Goal: Task Accomplishment & Management: Complete application form

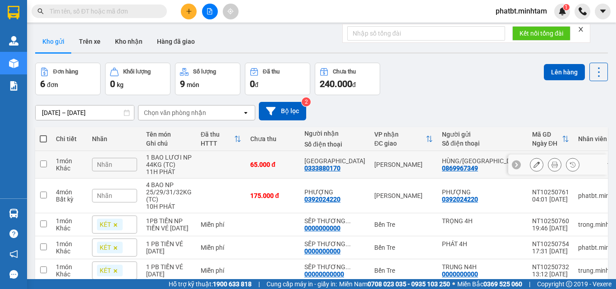
click at [189, 169] on div "11H PHÁT" at bounding box center [169, 171] width 46 height 7
checkbox input "true"
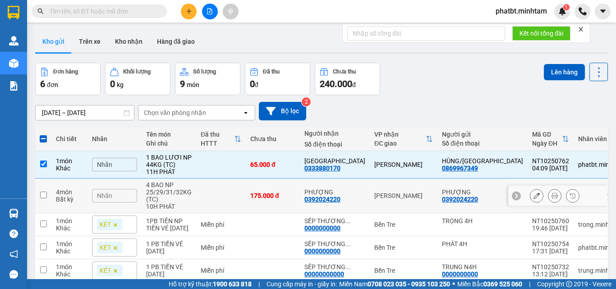
click at [189, 193] on div "4 BAO NP 25/29/31/32KG (TC)" at bounding box center [169, 192] width 46 height 22
checkbox input "true"
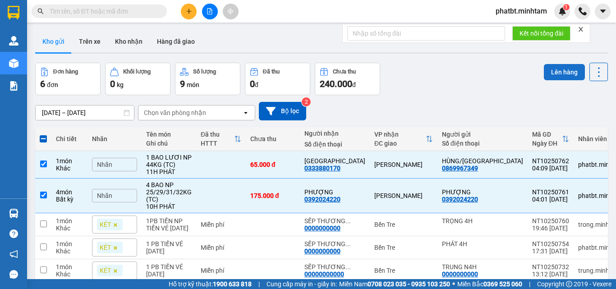
click at [550, 74] on button "Lên hàng" at bounding box center [564, 72] width 41 height 16
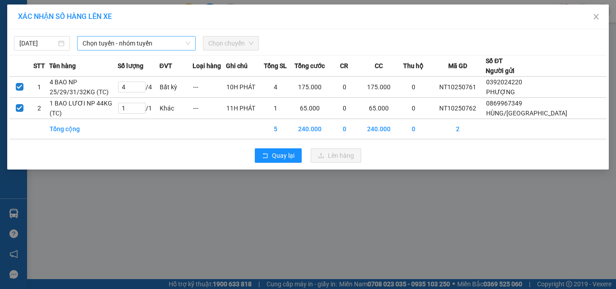
click at [156, 47] on span "Chọn tuyến - nhóm tuyến" at bounding box center [137, 44] width 108 height 14
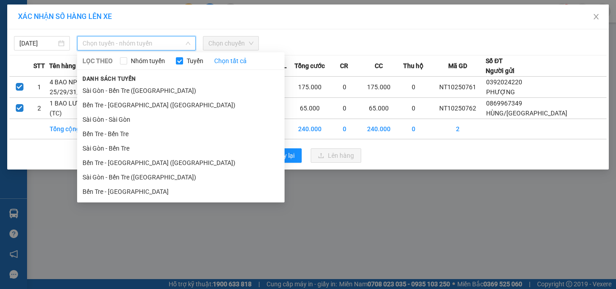
click at [139, 165] on li "Bến Tre - [GEOGRAPHIC_DATA] ([GEOGRAPHIC_DATA])" at bounding box center [181, 163] width 208 height 14
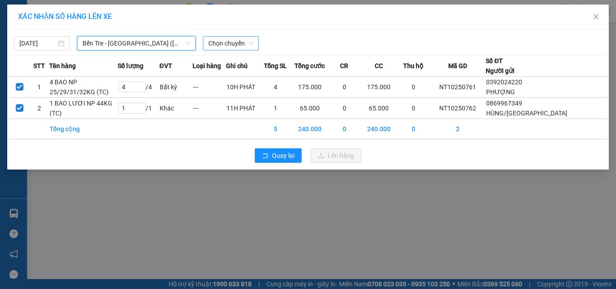
click at [239, 39] on span "Chọn chuyến" at bounding box center [230, 44] width 45 height 14
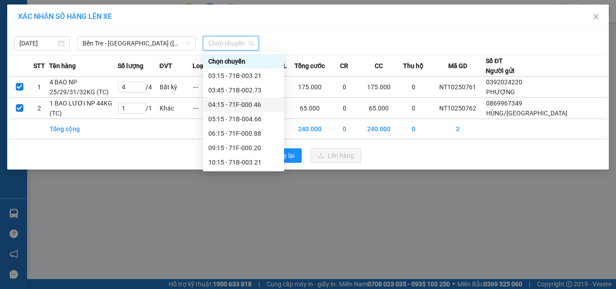
click at [253, 104] on div "04:15 - 71F-000.46" at bounding box center [243, 105] width 70 height 10
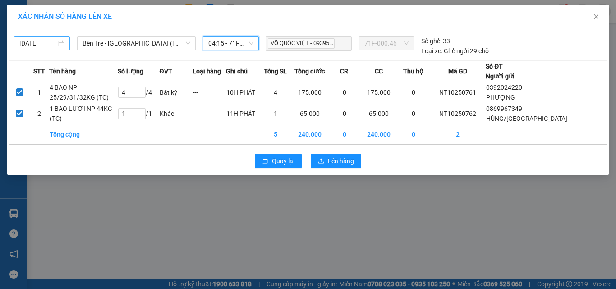
click at [41, 42] on input "[DATE]" at bounding box center [37, 43] width 37 height 10
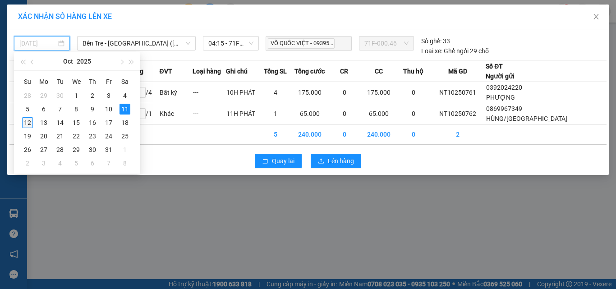
click at [28, 120] on div "12" at bounding box center [27, 122] width 11 height 11
type input "[DATE]"
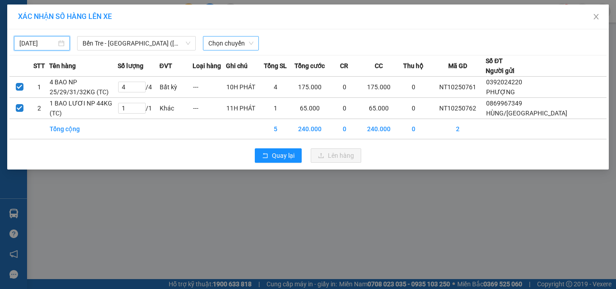
click at [238, 48] on span "Chọn chuyến" at bounding box center [230, 44] width 45 height 14
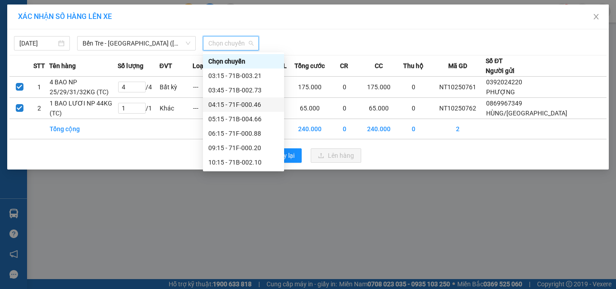
click at [253, 103] on div "04:15 - 71F-000.46" at bounding box center [243, 105] width 70 height 10
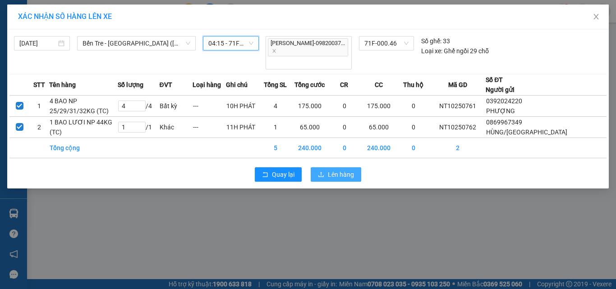
click at [332, 170] on span "Lên hàng" at bounding box center [341, 175] width 26 height 10
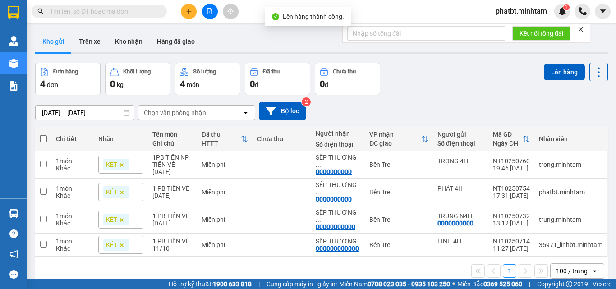
click at [212, 15] on button at bounding box center [210, 12] width 16 height 16
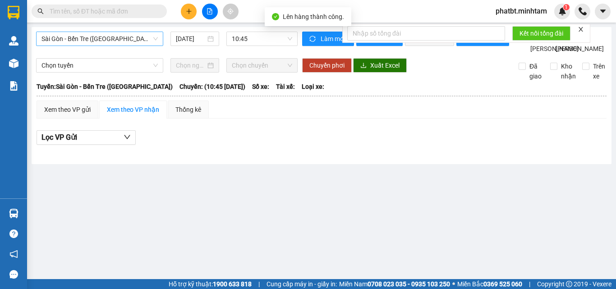
click at [117, 41] on span "Sài Gòn - Bến Tre ([GEOGRAPHIC_DATA])" at bounding box center [100, 39] width 116 height 14
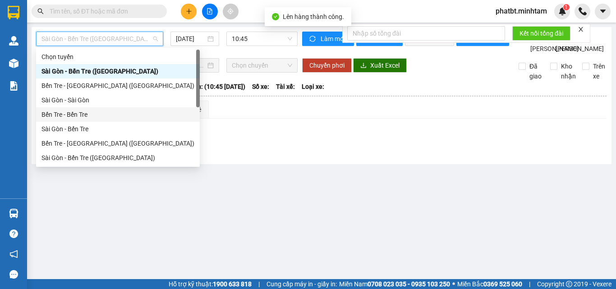
scroll to position [14, 0]
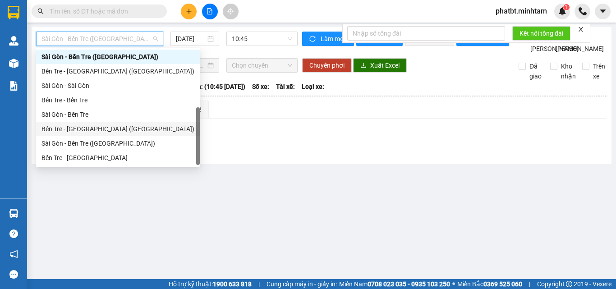
click at [85, 130] on div "Bến Tre - [GEOGRAPHIC_DATA] ([GEOGRAPHIC_DATA])" at bounding box center [118, 129] width 153 height 10
type input "[DATE]"
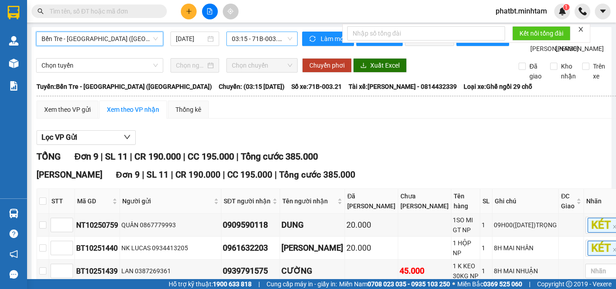
click at [265, 41] on span "03:15 - 71B-003.21" at bounding box center [262, 39] width 60 height 14
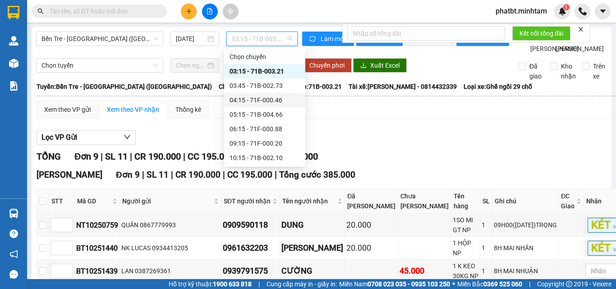
click at [274, 99] on div "04:15 - 71F-000.46" at bounding box center [265, 100] width 70 height 10
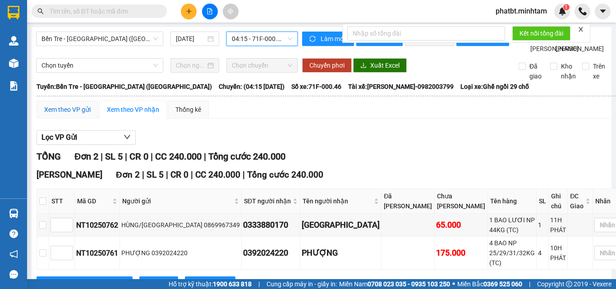
click at [69, 115] on div "Xem theo VP gửi" at bounding box center [67, 110] width 46 height 10
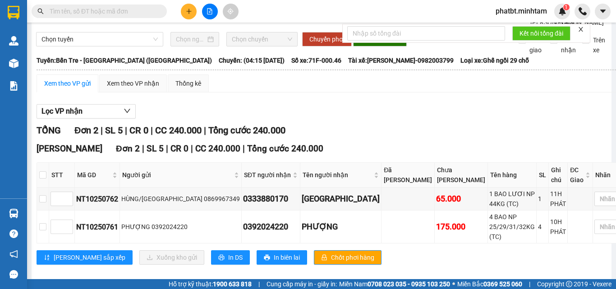
scroll to position [47, 0]
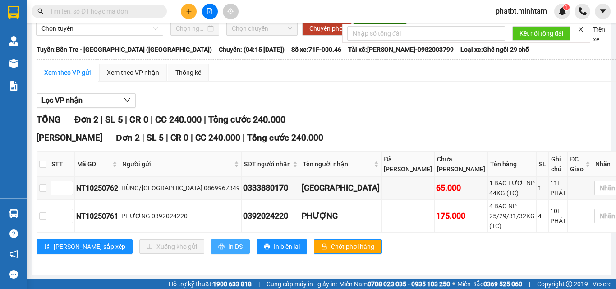
click at [211, 246] on button "In DS" at bounding box center [230, 247] width 39 height 14
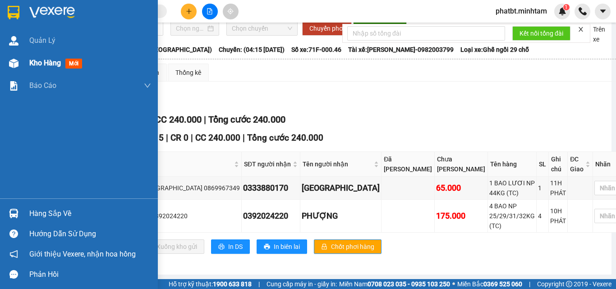
click at [29, 63] on div "Kho hàng mới" at bounding box center [79, 63] width 158 height 23
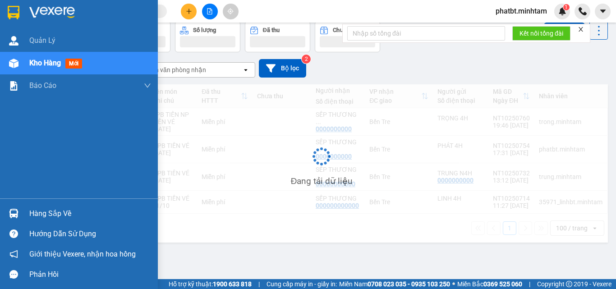
scroll to position [42, 0]
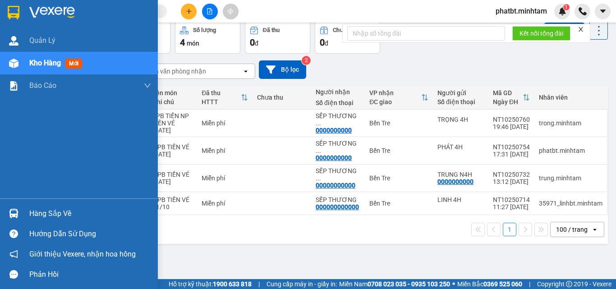
click at [20, 70] on div at bounding box center [14, 64] width 16 height 16
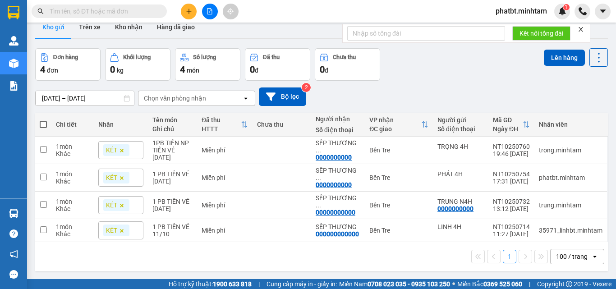
scroll to position [0, 0]
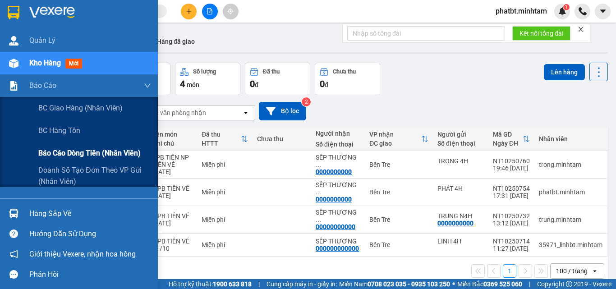
click at [77, 150] on span "Báo cáo dòng tiền (nhân viên)" at bounding box center [89, 153] width 102 height 11
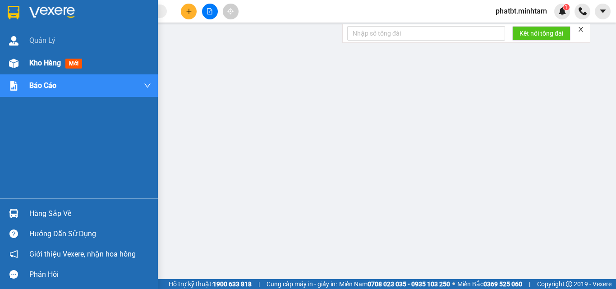
click at [32, 67] on span "Kho hàng" at bounding box center [45, 63] width 32 height 9
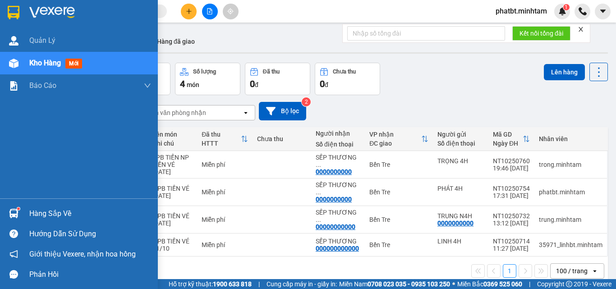
click at [36, 212] on div "Hàng sắp về" at bounding box center [90, 214] width 122 height 14
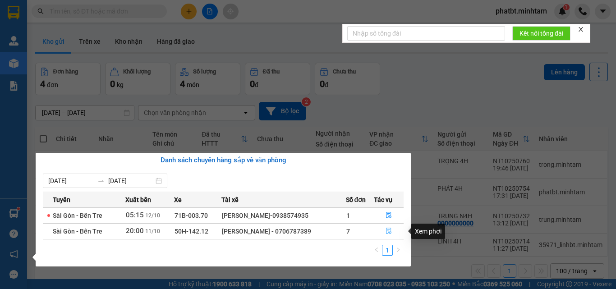
click at [392, 231] on icon "file-done" at bounding box center [389, 231] width 6 height 6
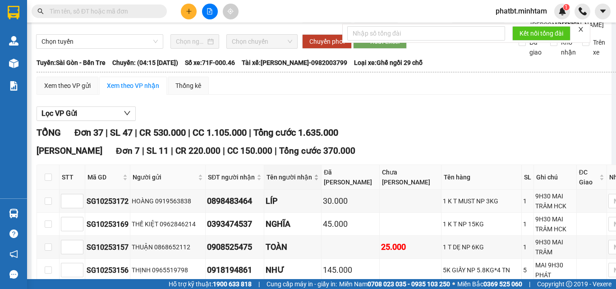
type input "[DATE]"
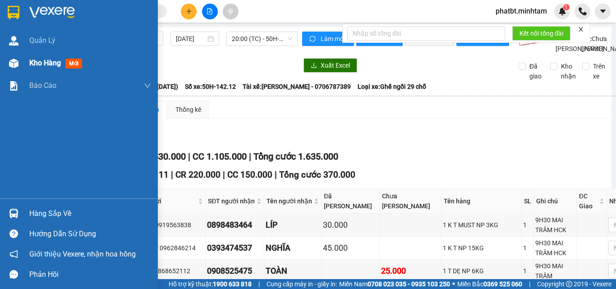
click at [20, 64] on div at bounding box center [14, 64] width 16 height 16
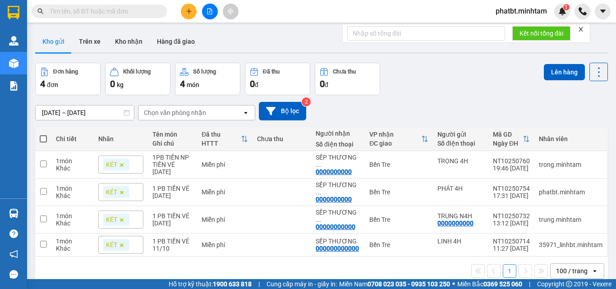
click at [184, 8] on button at bounding box center [189, 12] width 16 height 16
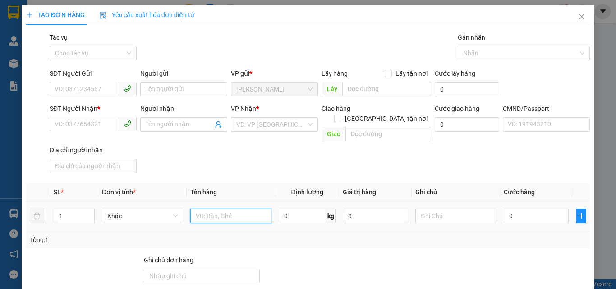
click at [232, 209] on input "text" at bounding box center [230, 216] width 81 height 14
type input "1 T NP 13KG (ĐA)"
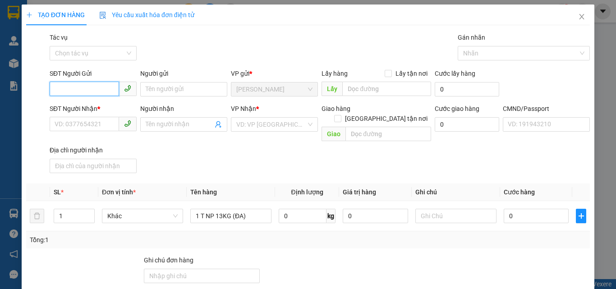
click at [94, 87] on input "SĐT Người Gửi" at bounding box center [84, 89] width 69 height 14
type input "0397726750"
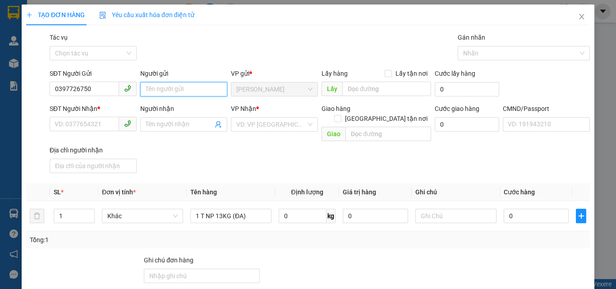
click at [167, 88] on input "Người gửi" at bounding box center [183, 89] width 87 height 14
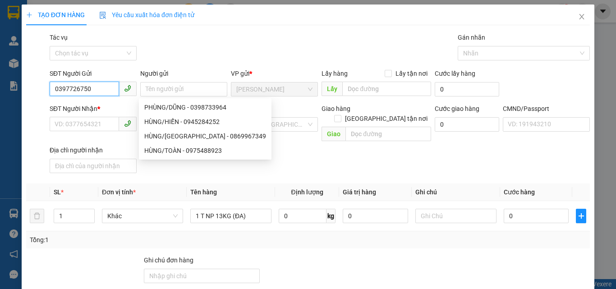
click at [102, 88] on input "0397726750" at bounding box center [84, 89] width 69 height 14
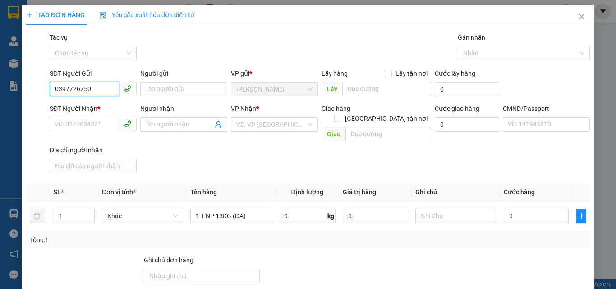
click at [102, 88] on input "0397726750" at bounding box center [84, 89] width 69 height 14
click at [103, 106] on div "0334415524 - THẢO" at bounding box center [92, 107] width 75 height 10
type input "0334415524"
type input "THẢO"
type input "0397726750"
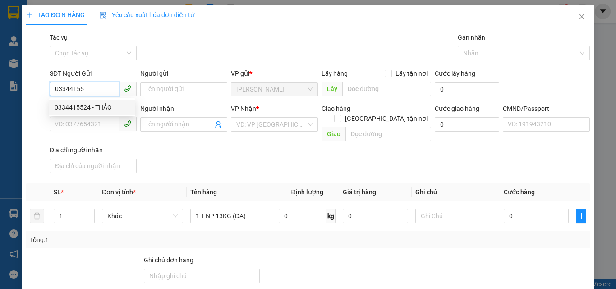
type input "NHI"
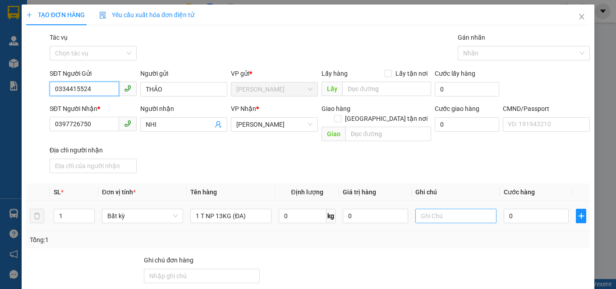
type input "0334415524"
click at [435, 209] on input "text" at bounding box center [456, 216] width 81 height 14
type input "10H PHÁT"
click at [440, 169] on div "Transit Pickup Surcharge Ids Transit Deliver Surcharge Ids Transit Deliver Surc…" at bounding box center [308, 217] width 564 height 371
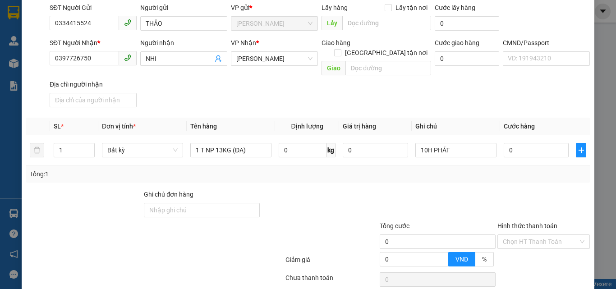
scroll to position [122, 0]
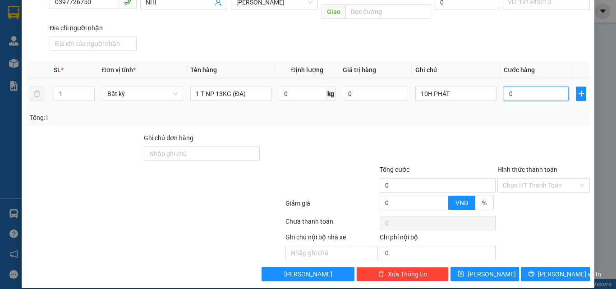
click at [524, 88] on input "0" at bounding box center [536, 94] width 65 height 14
type input "3"
type input "30"
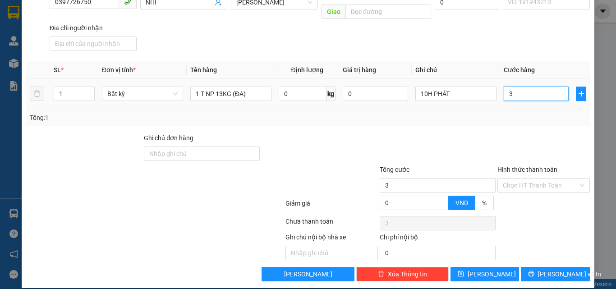
type input "30"
type input "30.000"
click at [449, 143] on div at bounding box center [438, 149] width 118 height 32
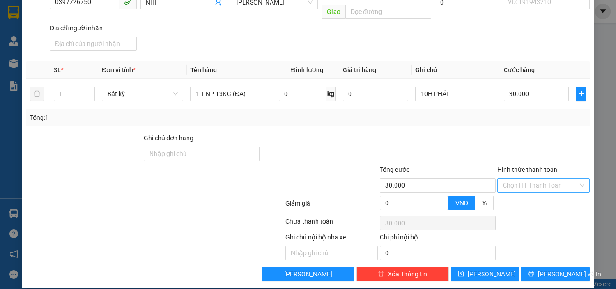
click at [512, 179] on input "Hình thức thanh toán" at bounding box center [540, 186] width 75 height 14
click at [516, 192] on div "Tại văn phòng" at bounding box center [538, 194] width 81 height 10
type input "0"
drag, startPoint x: 511, startPoint y: 125, endPoint x: 513, endPoint y: 139, distance: 14.6
click at [511, 133] on div at bounding box center [544, 149] width 94 height 32
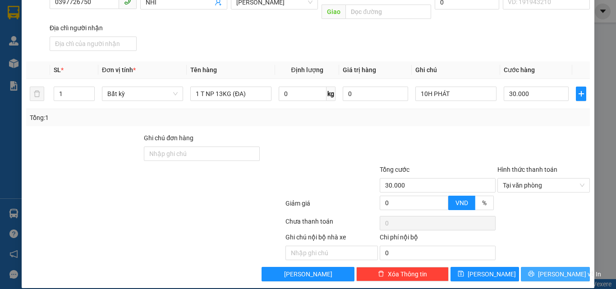
click at [539, 267] on button "[PERSON_NAME] và In" at bounding box center [555, 274] width 69 height 14
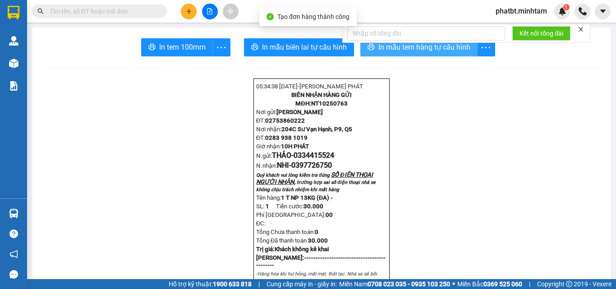
click at [390, 52] on span "In mẫu tem hàng tự cấu hình" at bounding box center [425, 47] width 92 height 11
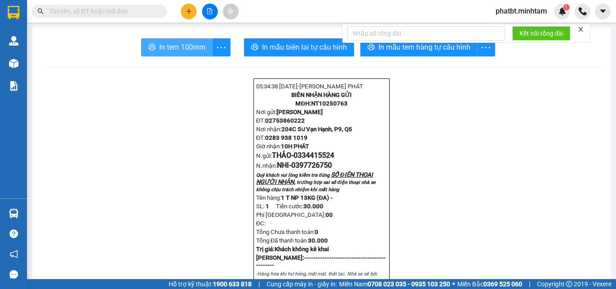
click at [186, 52] on span "In tem 100mm" at bounding box center [182, 47] width 46 height 11
click at [157, 10] on span at bounding box center [99, 12] width 135 height 14
click at [147, 12] on input "text" at bounding box center [103, 11] width 106 height 10
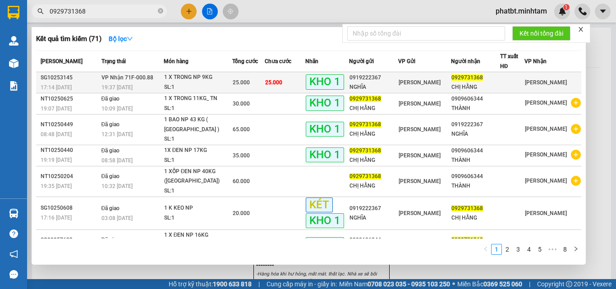
type input "0929731368"
click at [163, 77] on td "VP Nhận 71F-000.88 19:37 [DATE]" at bounding box center [131, 82] width 65 height 21
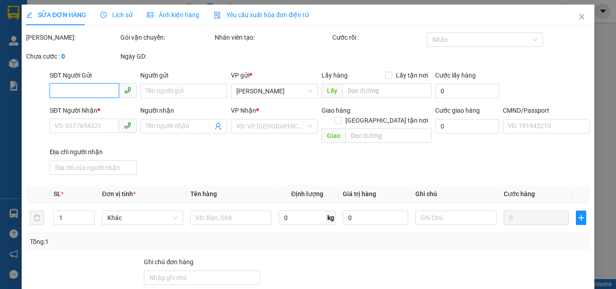
type input "0919222367"
type input "NGHĨA"
type input "0929731368"
type input "CHỊ HẰNG"
type input "DG"
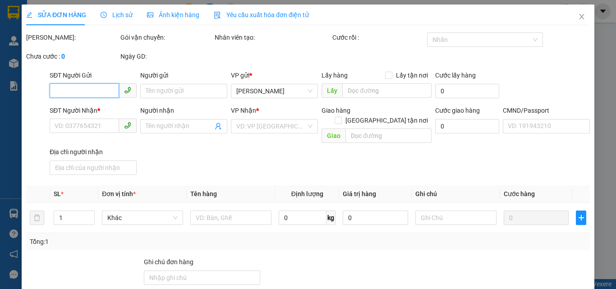
type input "25.000"
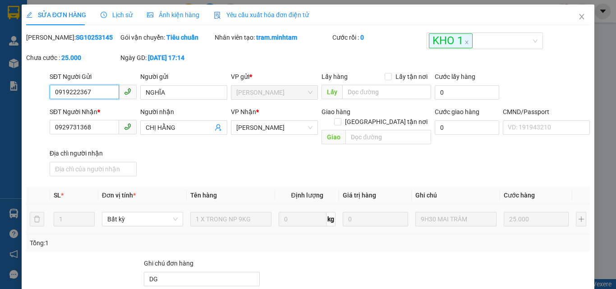
scroll to position [125, 0]
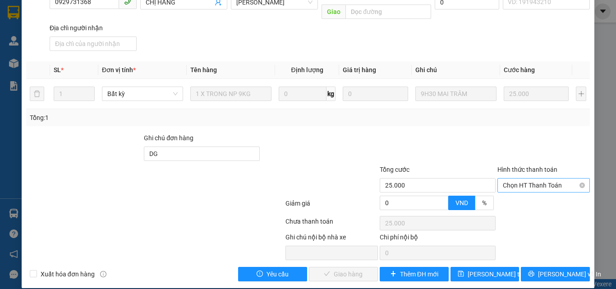
click at [524, 179] on span "Chọn HT Thanh Toán" at bounding box center [544, 186] width 82 height 14
drag, startPoint x: 514, startPoint y: 194, endPoint x: 458, endPoint y: 228, distance: 66.4
click at [513, 194] on div "Tại văn phòng" at bounding box center [538, 194] width 81 height 10
type input "0"
click at [361, 269] on span "[PERSON_NAME] và Giao hàng" at bounding box center [369, 274] width 87 height 10
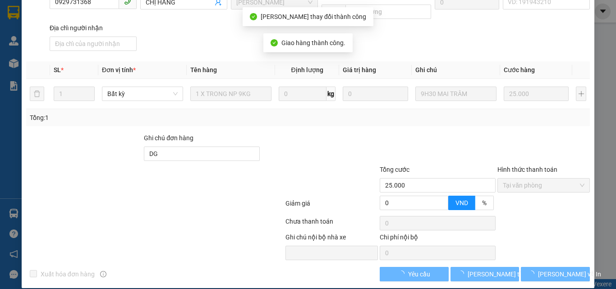
scroll to position [134, 0]
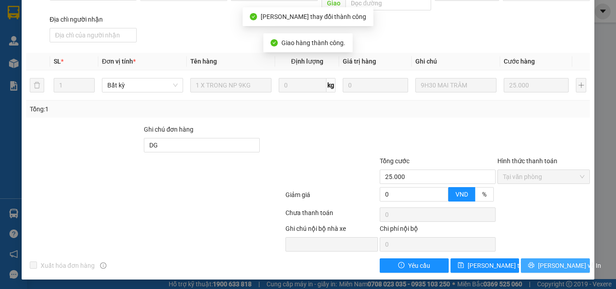
click at [544, 266] on span "[PERSON_NAME] và In" at bounding box center [569, 266] width 63 height 10
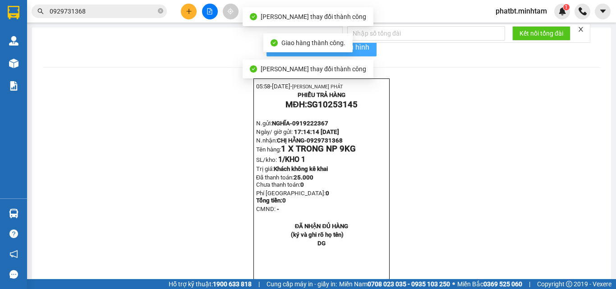
click at [370, 52] on button "In mẫu biên lai tự cấu hình" at bounding box center [322, 47] width 110 height 18
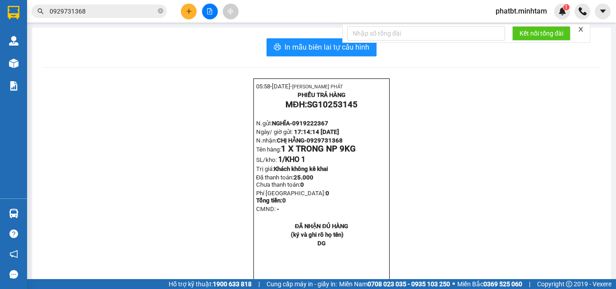
click at [181, 10] on button at bounding box center [189, 12] width 16 height 16
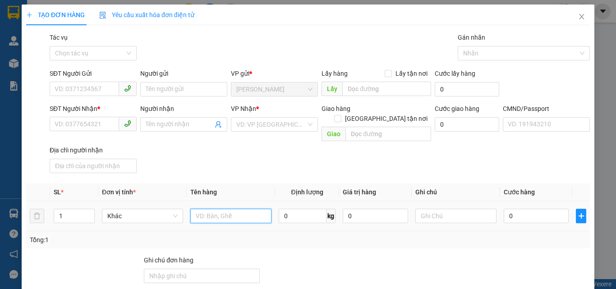
click at [219, 209] on input "text" at bounding box center [230, 216] width 81 height 14
type input "1 BAO 1 T MÚT NP 6/21KG (ĐA)"
type input "2"
click at [90, 211] on span "up" at bounding box center [89, 213] width 5 height 5
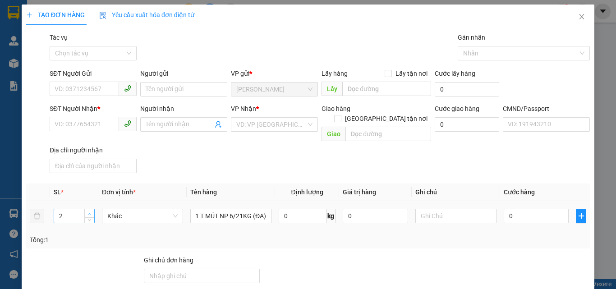
scroll to position [0, 0]
click at [101, 92] on input "SĐT Người Gửi" at bounding box center [84, 89] width 69 height 14
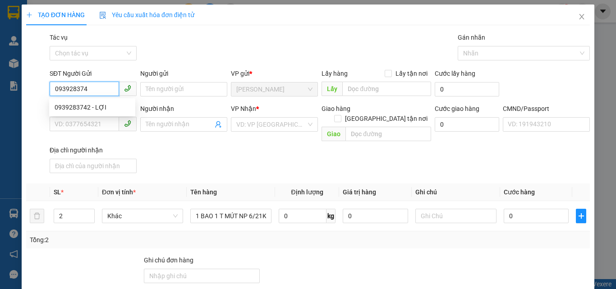
type input "0939283742"
click at [101, 106] on div "0939283742 - LỢI" at bounding box center [92, 107] width 75 height 10
type input "LỢI"
type input "0939240124"
type input "NHUNG"
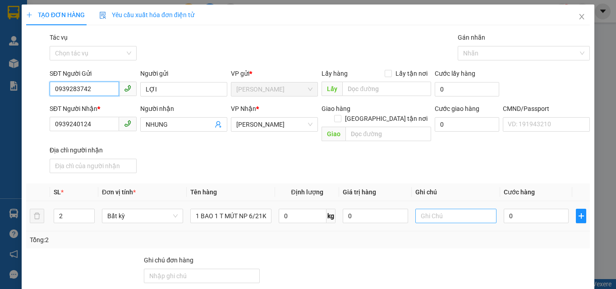
type input "0939283742"
click at [437, 209] on input "text" at bounding box center [456, 216] width 81 height 14
type input "12H PHÁT"
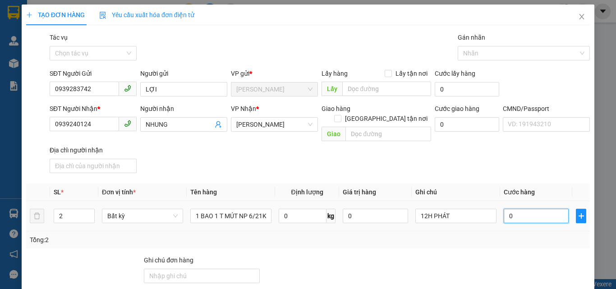
click at [530, 209] on input "0" at bounding box center [536, 216] width 65 height 14
click at [526, 209] on input "0" at bounding box center [536, 216] width 65 height 14
type input "06"
type input "6"
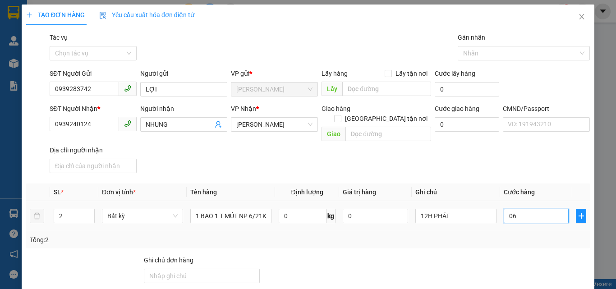
type input "065"
type input "65"
type input "65.000"
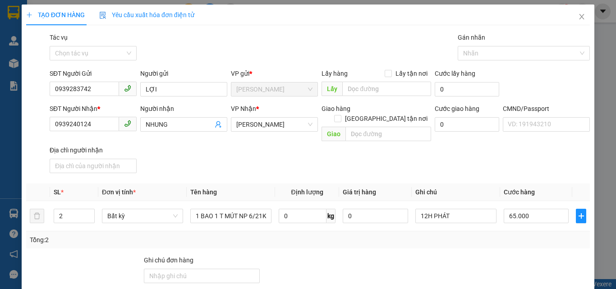
click at [492, 160] on div "SĐT Người Nhận * 0939240124 Người nhận NHUNG VP Nhận * [PERSON_NAME] hàng [GEOG…" at bounding box center [320, 140] width 544 height 73
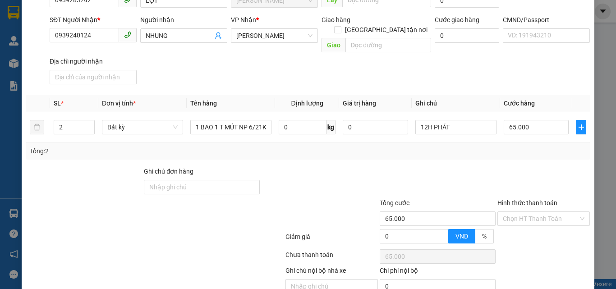
scroll to position [122, 0]
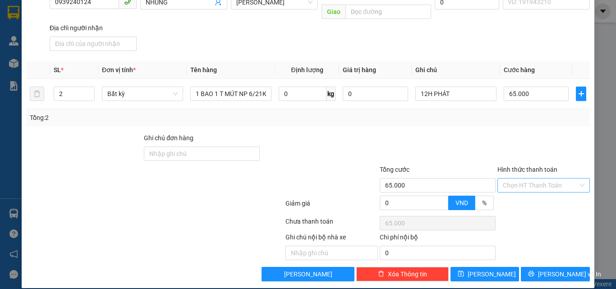
click at [503, 179] on input "Hình thức thanh toán" at bounding box center [540, 186] width 75 height 14
click at [507, 190] on div "Tại văn phòng" at bounding box center [538, 194] width 81 height 10
type input "0"
click at [498, 140] on div at bounding box center [544, 149] width 94 height 32
click at [535, 271] on icon "printer" at bounding box center [531, 274] width 6 height 6
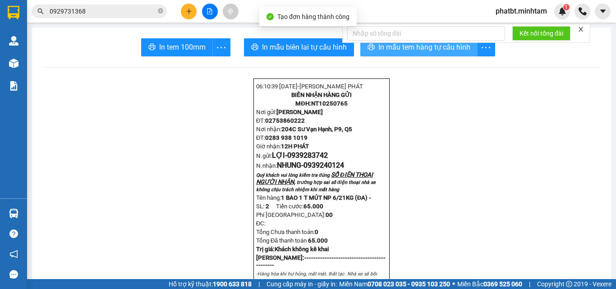
drag, startPoint x: 393, startPoint y: 50, endPoint x: 384, endPoint y: 50, distance: 9.5
click at [393, 49] on span "In mẫu tem hàng tự cấu hình" at bounding box center [425, 47] width 92 height 11
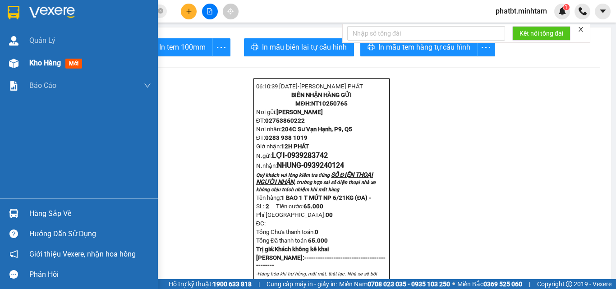
click at [17, 66] on img at bounding box center [13, 63] width 9 height 9
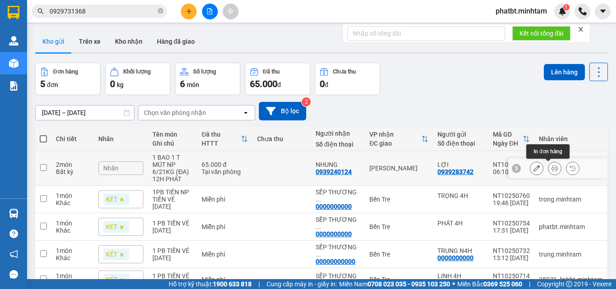
click at [549, 168] on button at bounding box center [555, 169] width 13 height 16
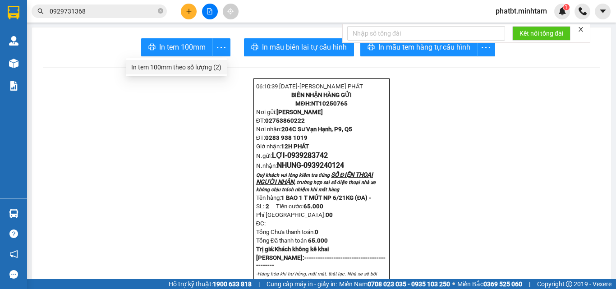
click at [208, 71] on div "In tem 100mm theo số lượng (2)" at bounding box center [176, 67] width 90 height 10
click at [187, 14] on icon "plus" at bounding box center [189, 11] width 6 height 6
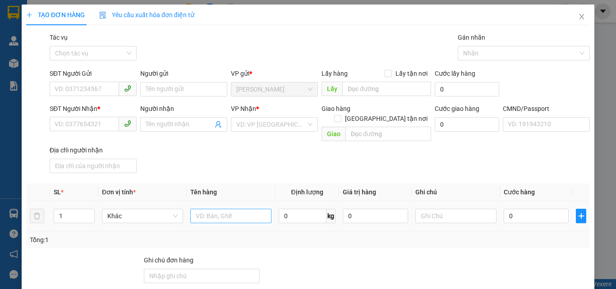
click at [215, 207] on div at bounding box center [230, 216] width 81 height 18
click at [215, 209] on input "text" at bounding box center [230, 216] width 81 height 14
type input "1 KT NP 15KG (HDV)"
click at [97, 90] on input "SĐT Người Gửi" at bounding box center [84, 89] width 69 height 14
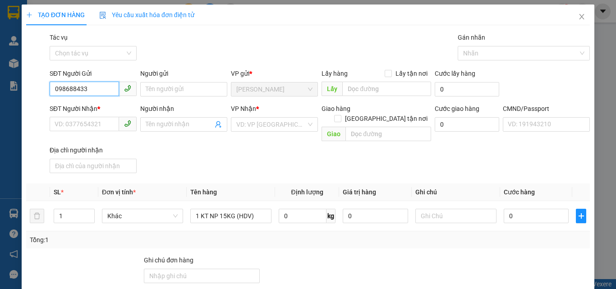
type input "0986884339"
click at [102, 107] on div "0986884339 - CHỊ TÁM" at bounding box center [92, 107] width 75 height 10
type input "CHỊ TÁM"
type input "0767835050"
type input "THẮM"
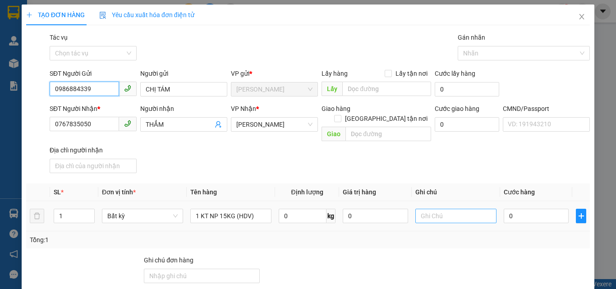
type input "0986884339"
click at [436, 209] on input "text" at bounding box center [456, 216] width 81 height 14
type input "12H PHÁT"
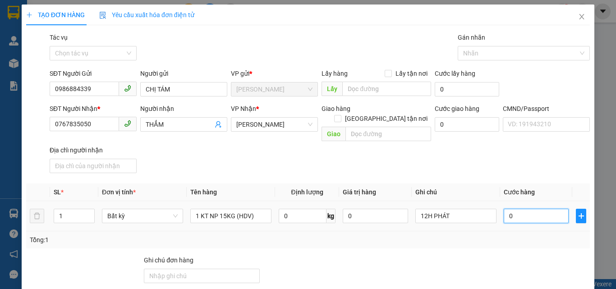
click at [513, 209] on input "0" at bounding box center [536, 216] width 65 height 14
type input "3"
type input "30"
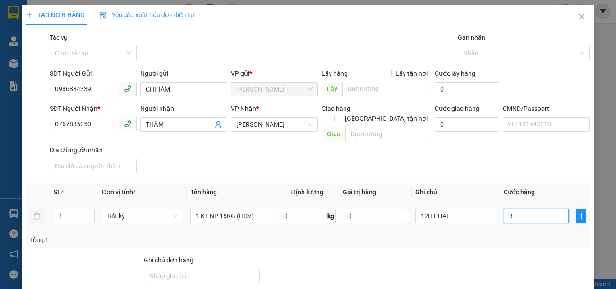
type input "30"
type input "30.000"
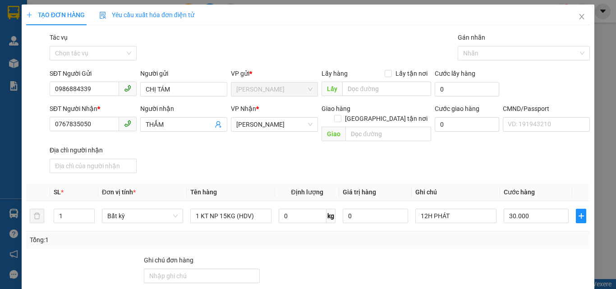
click at [494, 149] on div "SĐT Người Nhận * 0767835050 Người nhận THẮM VP Nhận * [PERSON_NAME] hàng [GEOGR…" at bounding box center [320, 140] width 544 height 73
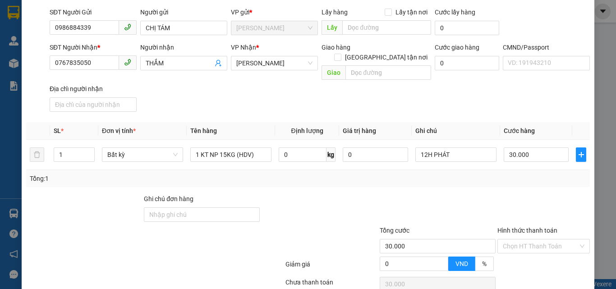
scroll to position [122, 0]
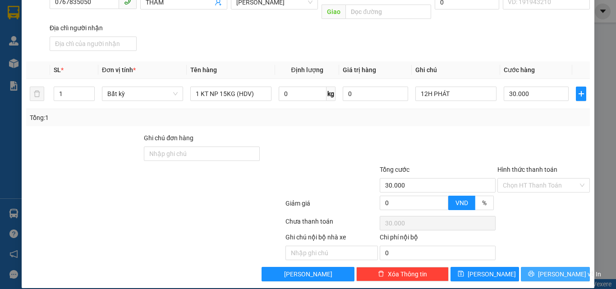
click at [531, 267] on button "[PERSON_NAME] và In" at bounding box center [555, 274] width 69 height 14
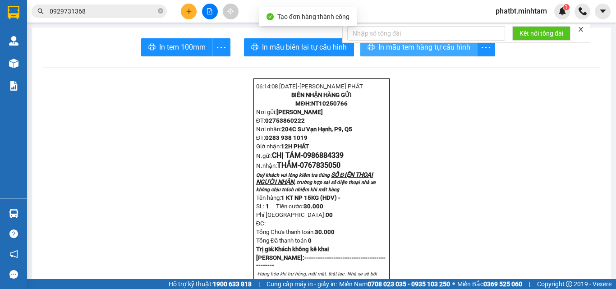
click at [385, 56] on button "In mẫu tem hàng tự cấu hình" at bounding box center [419, 47] width 117 height 18
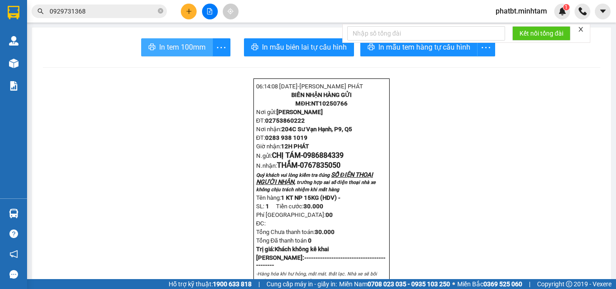
click at [195, 48] on span "In tem 100mm" at bounding box center [182, 47] width 46 height 11
